Goal: Transaction & Acquisition: Purchase product/service

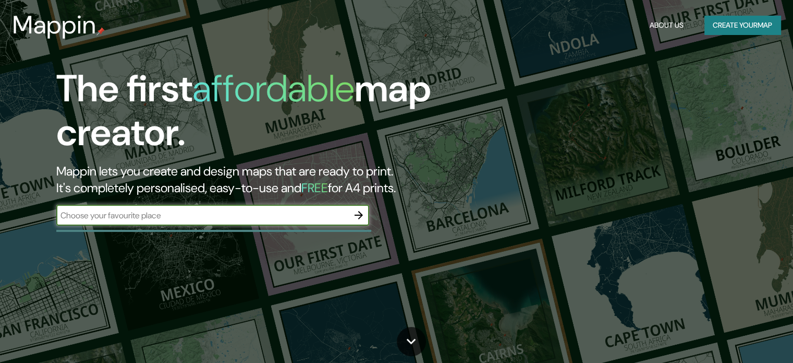
click at [254, 215] on input "text" at bounding box center [202, 215] width 292 height 12
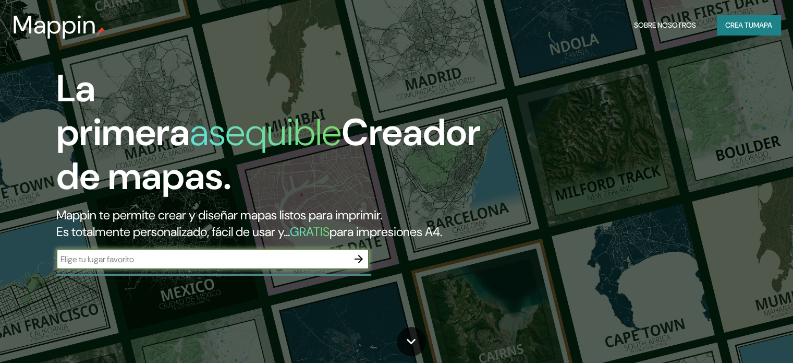
type input "[GEOGRAPHIC_DATA][PERSON_NAME]"
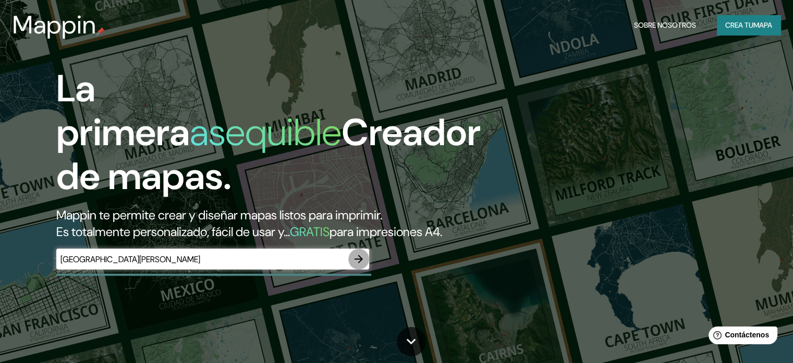
click at [364, 265] on icon "button" at bounding box center [359, 258] width 13 height 13
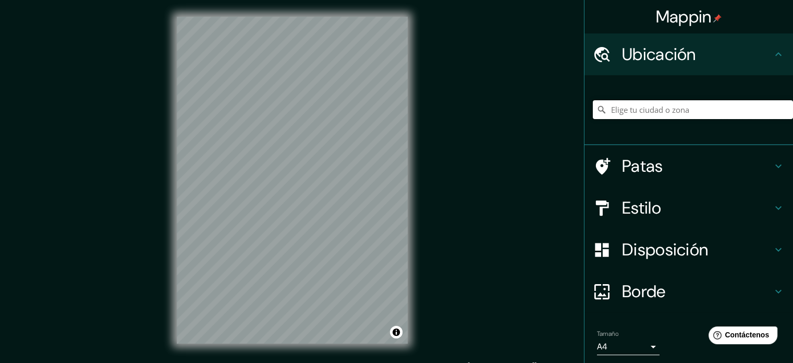
click at [648, 109] on input "Elige tu ciudad o zona" at bounding box center [693, 109] width 200 height 19
paste input "[GEOGRAPHIC_DATA][PERSON_NAME]"
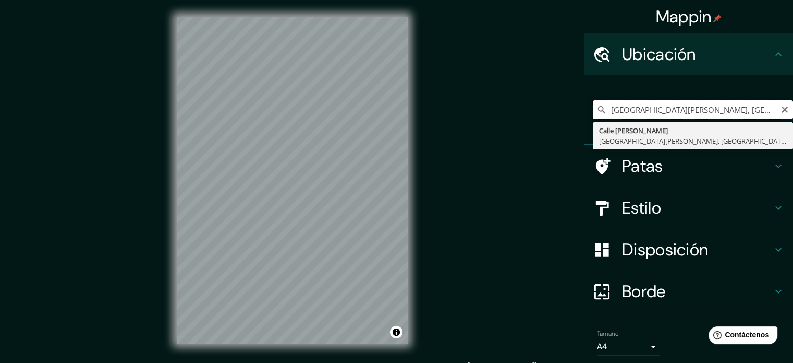
click at [649, 112] on input "[GEOGRAPHIC_DATA][PERSON_NAME], [GEOGRAPHIC_DATA][PERSON_NAME], [GEOGRAPHIC_DAT…" at bounding box center [693, 109] width 200 height 19
paste input "[GEOGRAPHIC_DATA]"
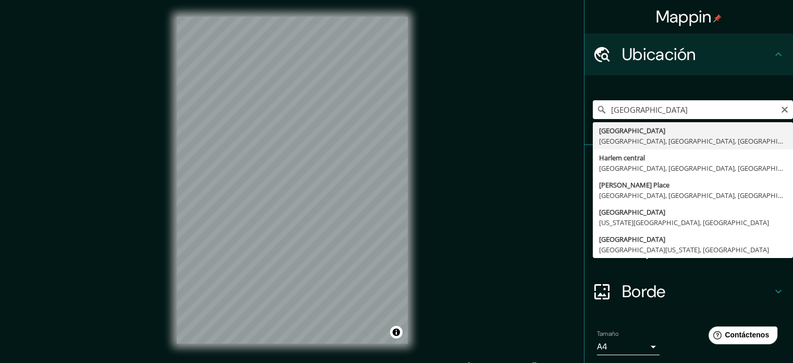
type input "[GEOGRAPHIC_DATA], [GEOGRAPHIC_DATA], [GEOGRAPHIC_DATA], [GEOGRAPHIC_DATA]"
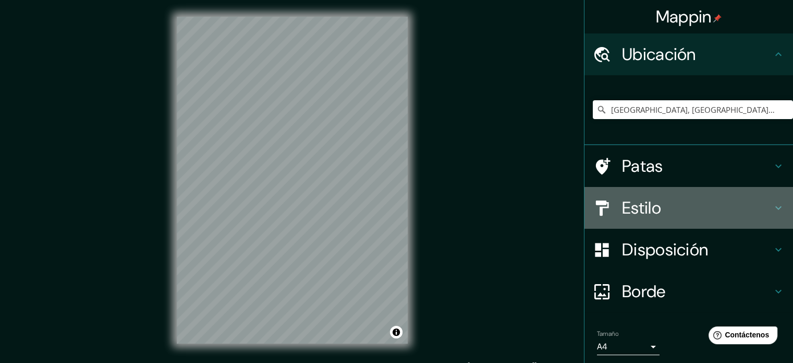
click at [718, 191] on div "Estilo" at bounding box center [689, 208] width 209 height 42
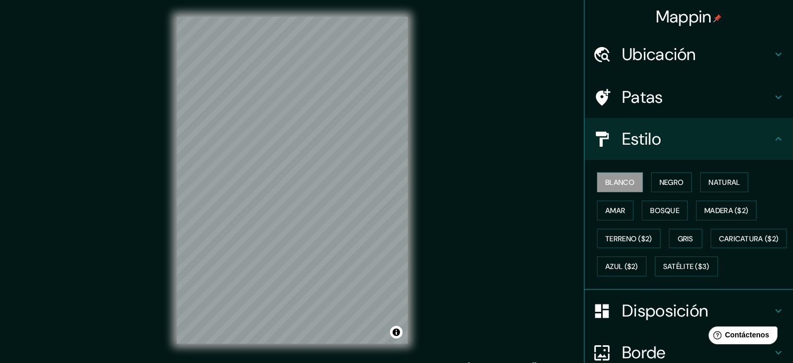
click at [712, 192] on div "Blanco Negro Natural Amar Bosque Madera ($2) Terreno ($2) Gris Caricatura ($2) …" at bounding box center [693, 224] width 200 height 112
click at [712, 189] on button "Natural" at bounding box center [725, 182] width 48 height 20
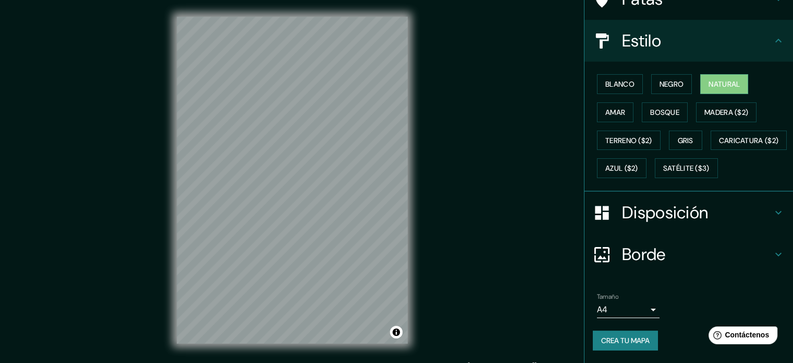
click at [599, 313] on body "Mappin Ubicación [GEOGRAPHIC_DATA], [GEOGRAPHIC_DATA], [GEOGRAPHIC_DATA], [GEOG…" at bounding box center [396, 181] width 793 height 363
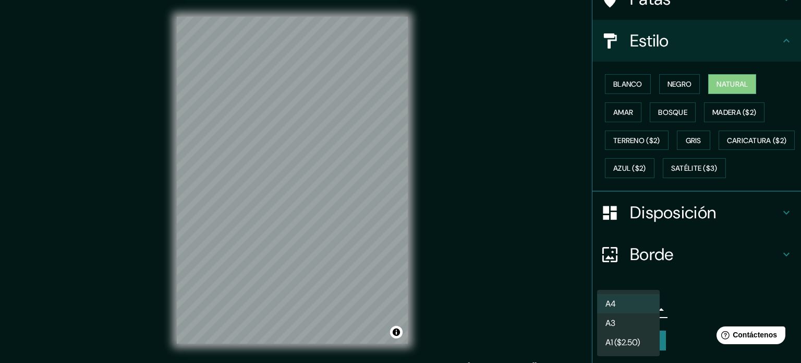
click at [603, 319] on li "A3" at bounding box center [628, 322] width 63 height 19
type input "a4"
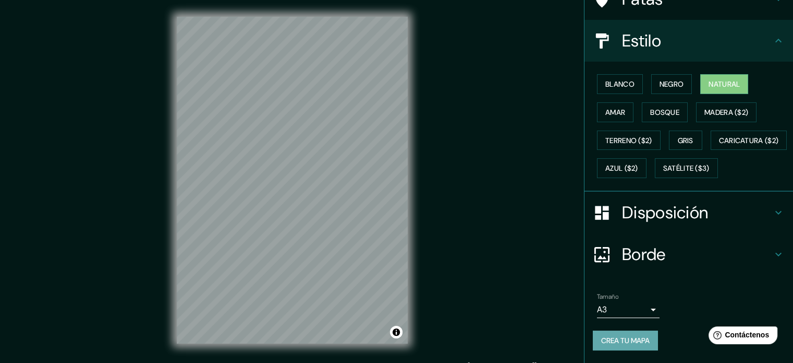
click at [612, 341] on font "Crea tu mapa" at bounding box center [625, 339] width 49 height 9
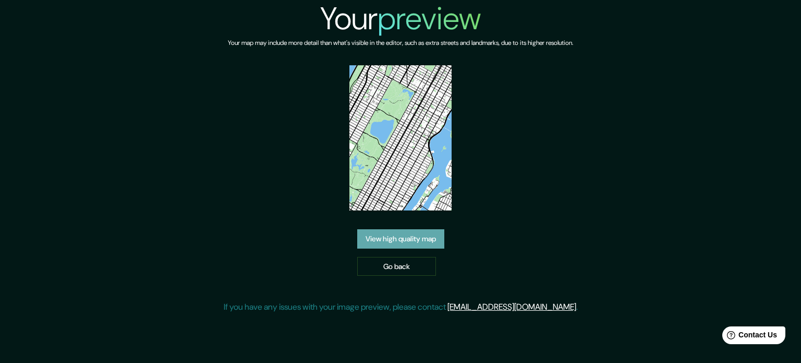
click at [421, 239] on link "View high quality map" at bounding box center [400, 238] width 87 height 19
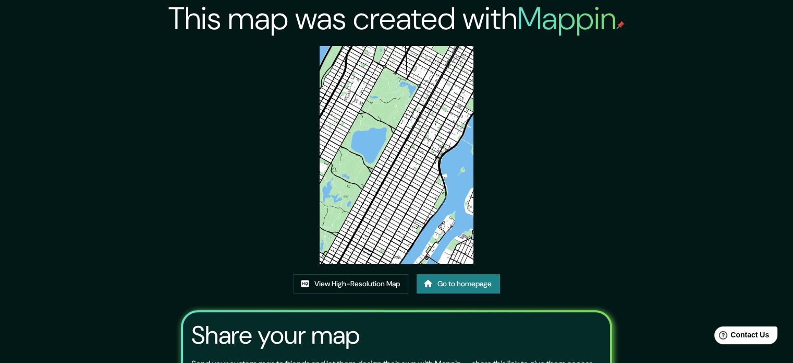
scroll to position [52, 0]
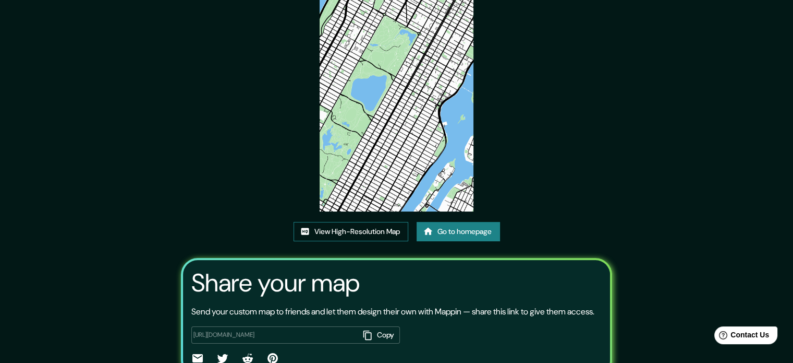
click at [391, 235] on link "View High-Resolution Map" at bounding box center [351, 231] width 115 height 19
